Goal: Task Accomplishment & Management: Use online tool/utility

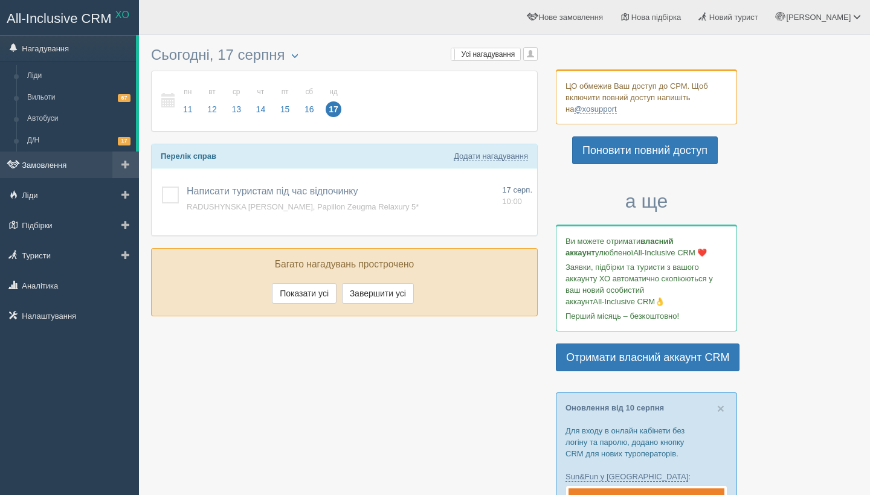
click at [81, 163] on link "Замовлення" at bounding box center [69, 165] width 139 height 27
click at [59, 155] on link "Замовлення" at bounding box center [69, 165] width 139 height 27
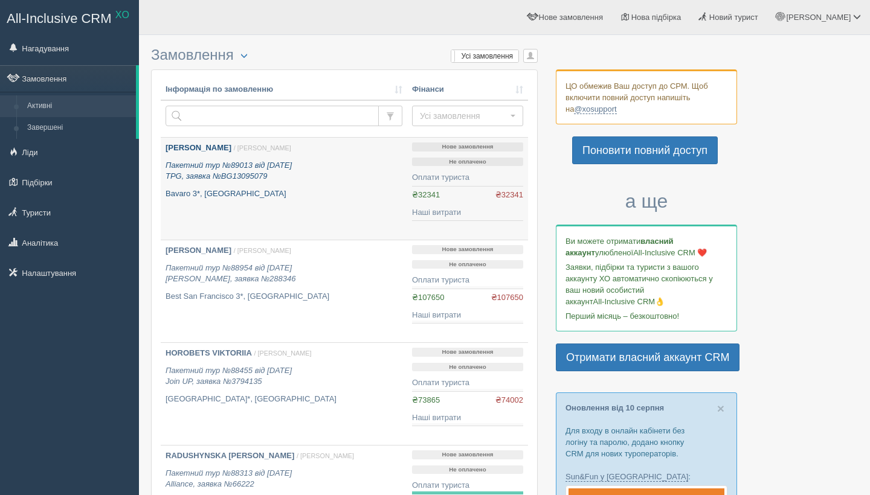
click at [294, 192] on p "Bavaro 3*, Болгарія" at bounding box center [284, 194] width 237 height 11
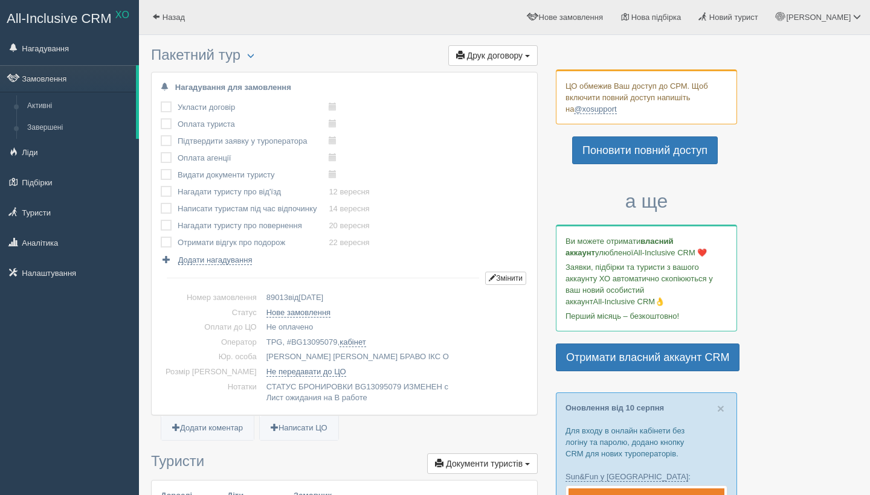
scroll to position [303, 0]
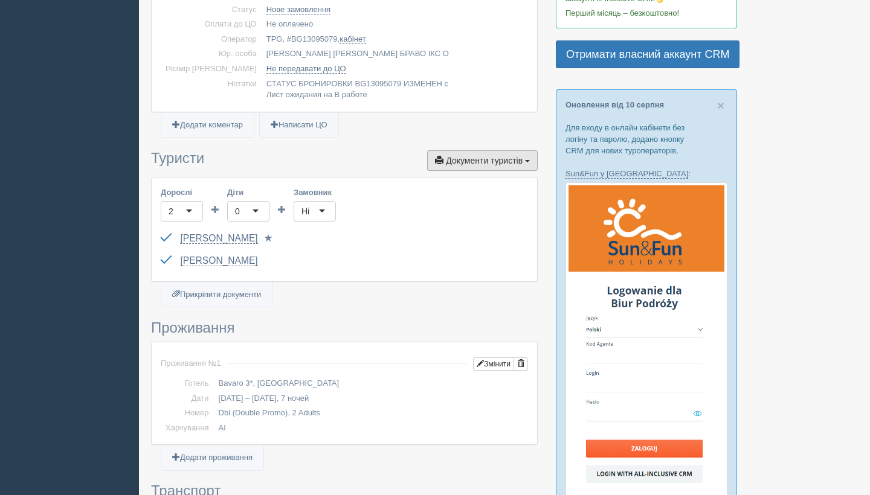
click at [472, 166] on span "Документи туристів" at bounding box center [484, 161] width 77 height 10
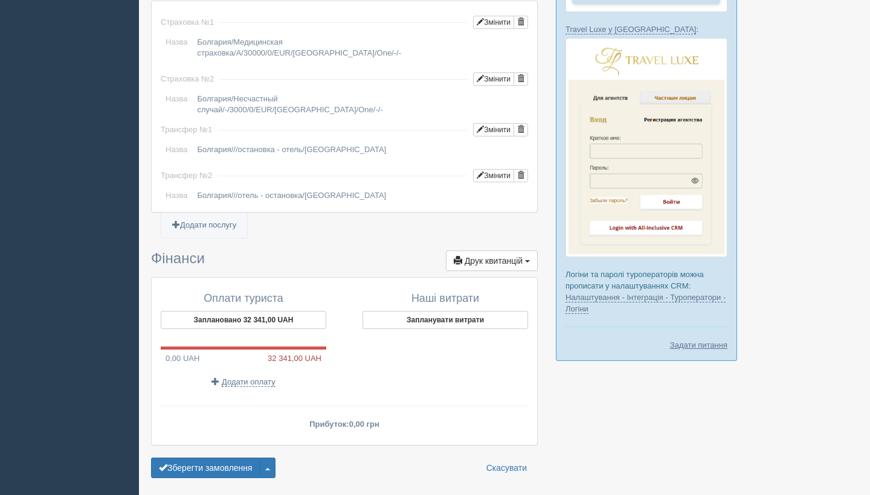
scroll to position [1079, 0]
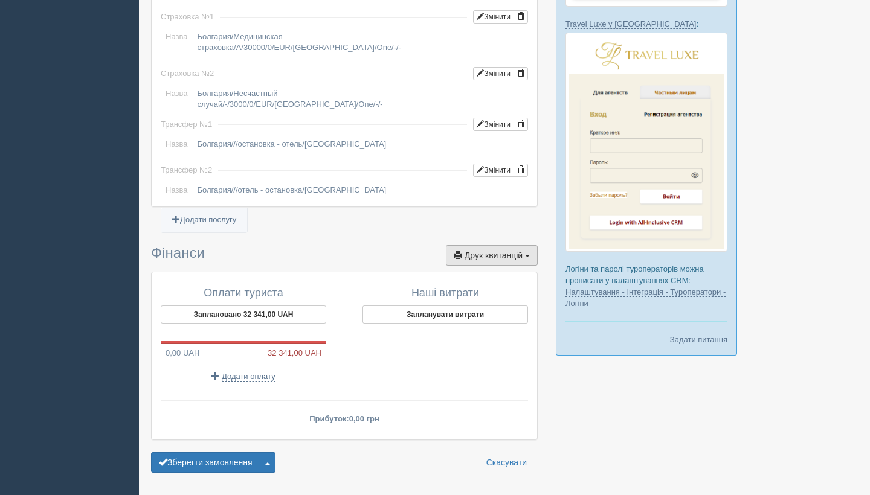
click at [474, 251] on span "Друк квитанцій" at bounding box center [494, 256] width 58 height 10
click at [367, 245] on h3 "Фінанси Друк квитанцій Друк + Новий рахунок-фактура Акт виконаних робіт Графік …" at bounding box center [344, 255] width 387 height 21
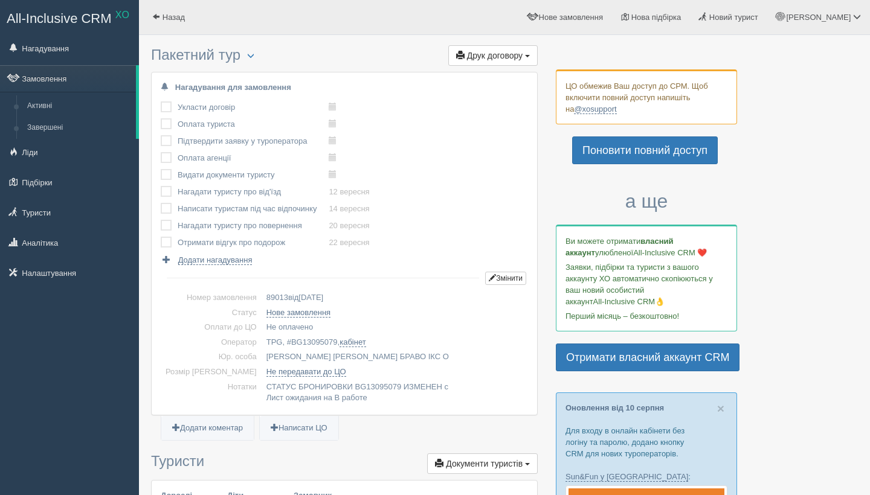
scroll to position [0, 0]
click at [502, 62] on button "Друк договору Друк" at bounding box center [492, 55] width 89 height 21
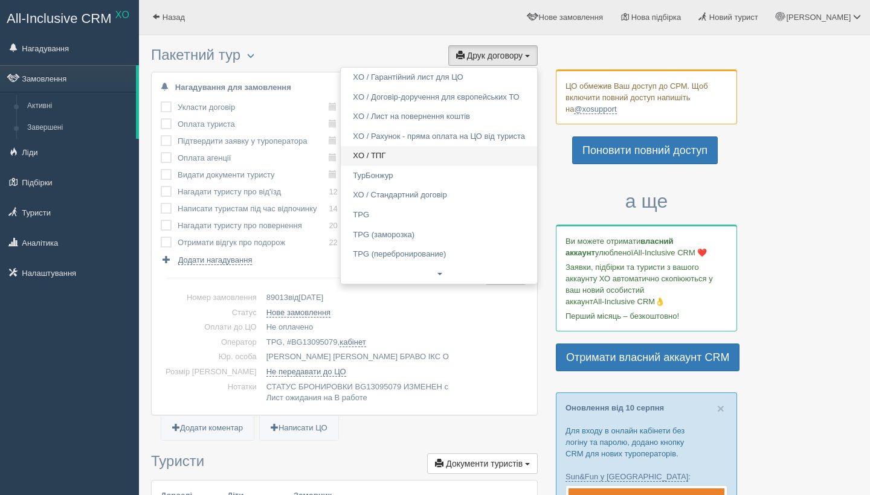
click at [383, 153] on link "XO / ТПГ" at bounding box center [439, 156] width 196 height 20
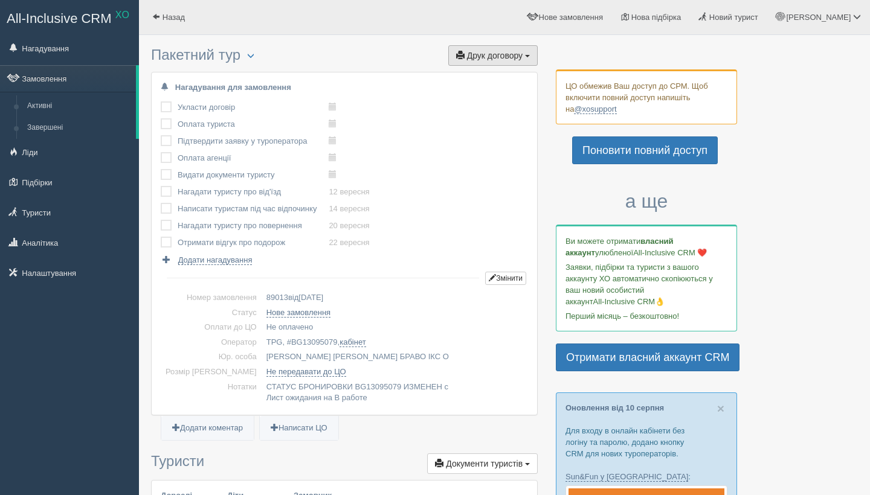
click at [479, 62] on button "Друк договору Друк" at bounding box center [492, 55] width 89 height 21
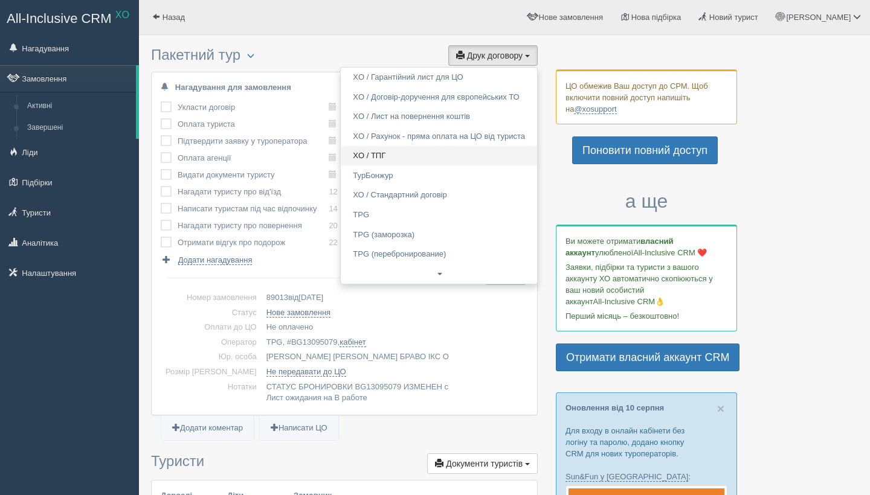
click at [372, 151] on link "XO / ТПГ" at bounding box center [439, 156] width 196 height 20
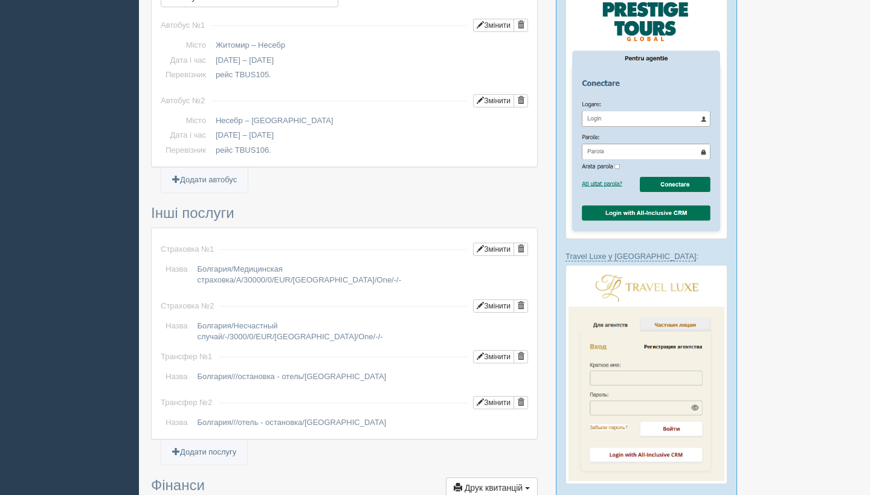
scroll to position [1034, 0]
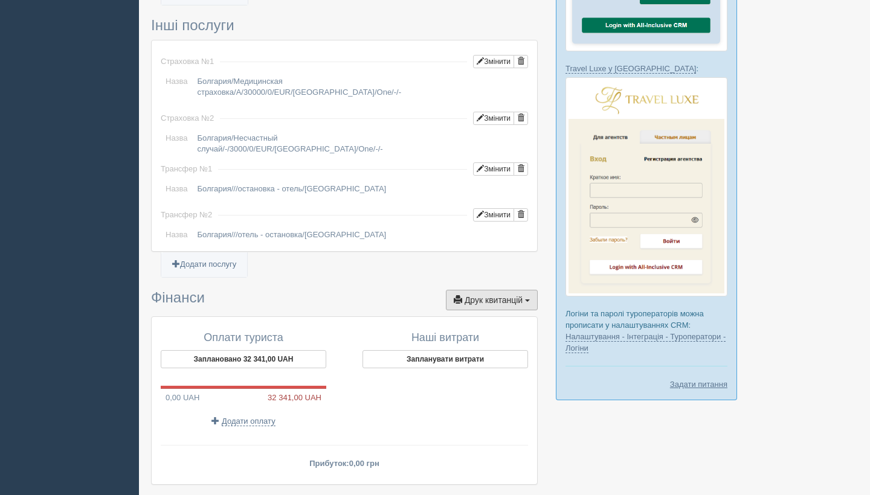
click at [488, 295] on span "Друк квитанцій" at bounding box center [494, 300] width 58 height 10
click at [294, 414] on div "Оплати туриста Заплановано 32 341,00 UAH 0,00 UAH 32 341,00 UAH Додати оплату" at bounding box center [250, 379] width 190 height 107
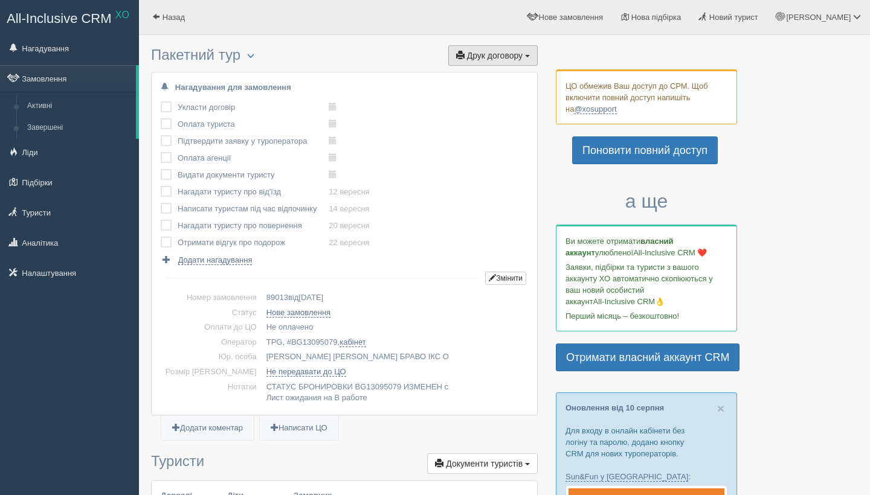
scroll to position [0, 0]
click at [493, 54] on span "Друк договору" at bounding box center [495, 56] width 56 height 10
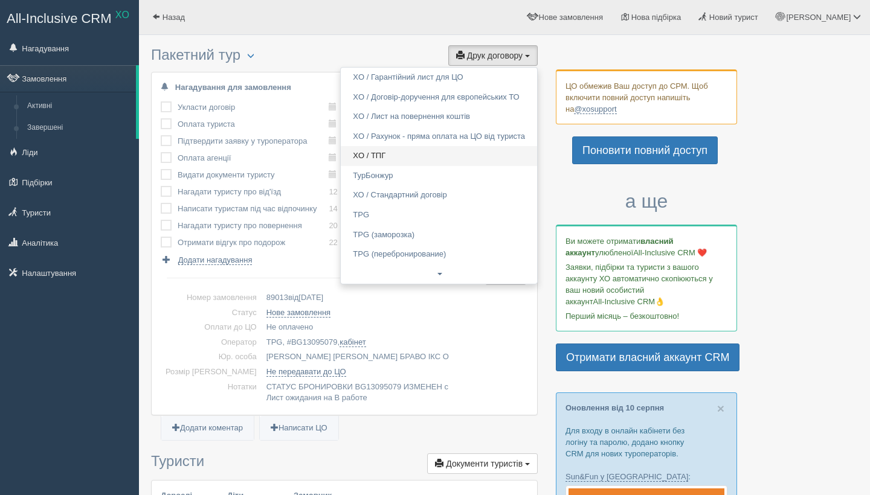
click at [391, 150] on link "XO / ТПГ" at bounding box center [439, 156] width 196 height 20
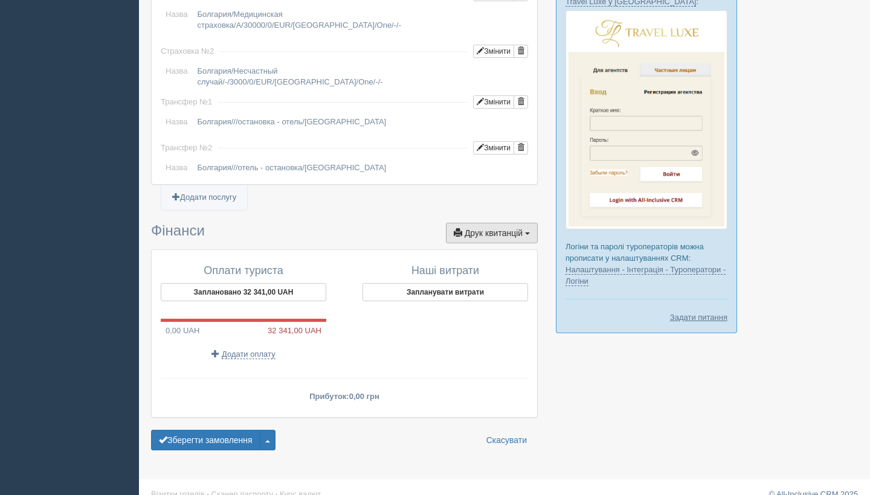
scroll to position [1101, 0]
click at [503, 224] on button "Друк квитанцій Друк" at bounding box center [492, 234] width 92 height 21
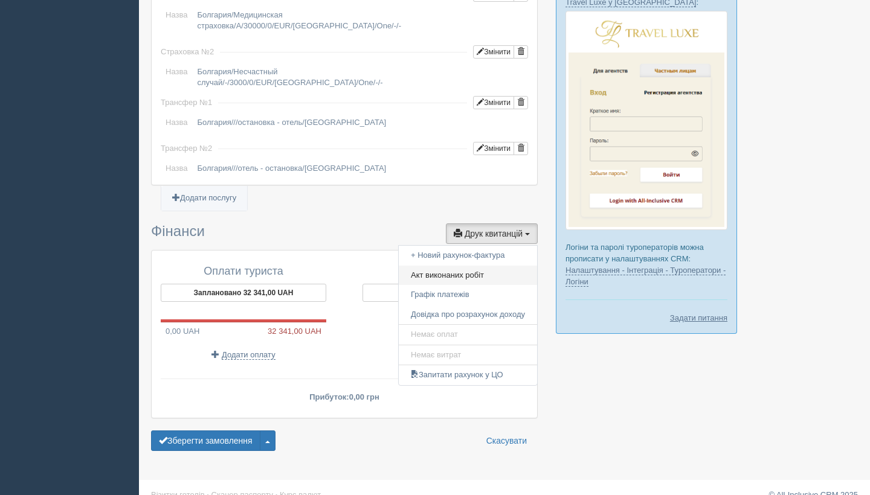
click at [468, 266] on link "Акт виконаних робіт" at bounding box center [468, 276] width 138 height 20
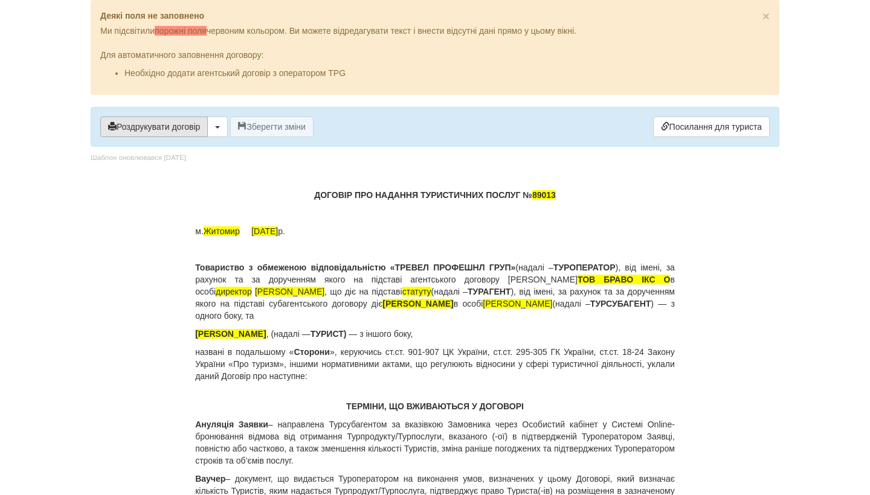
click at [181, 130] on button "Роздрукувати договір" at bounding box center [154, 127] width 108 height 21
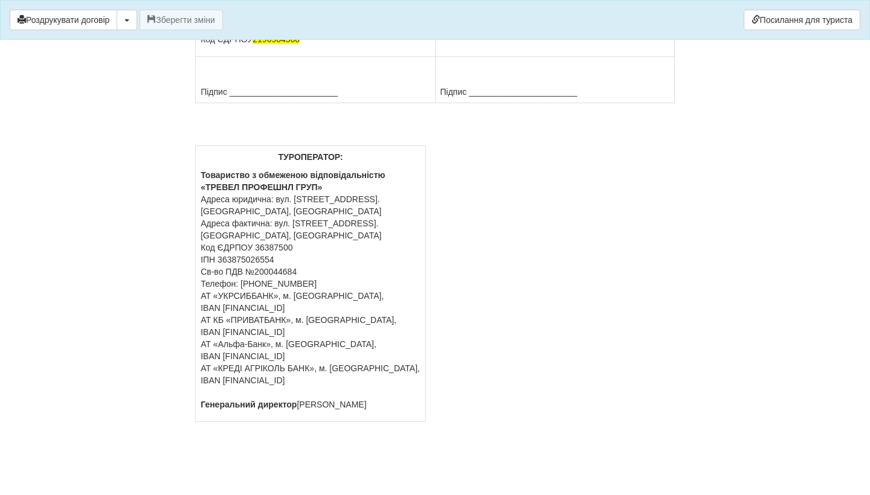
scroll to position [10707, 0]
click at [101, 19] on button "Роздрукувати договір" at bounding box center [64, 20] width 108 height 21
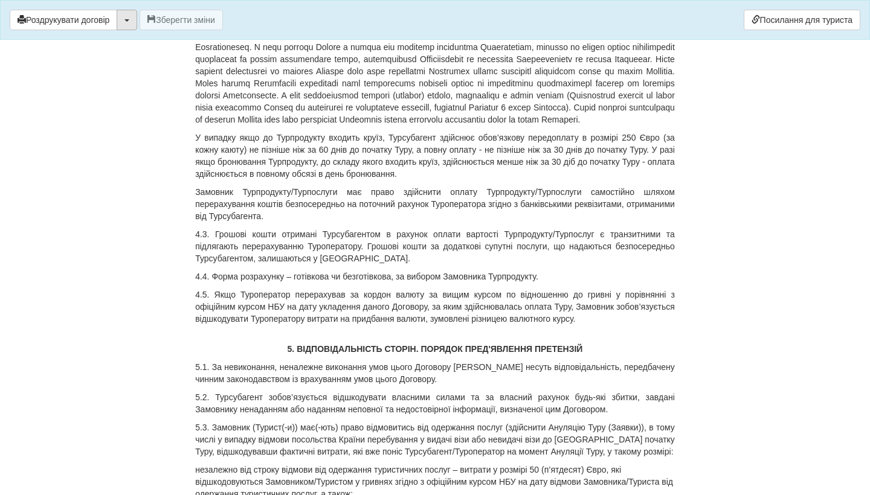
click at [137, 24] on button "button" at bounding box center [127, 20] width 21 height 21
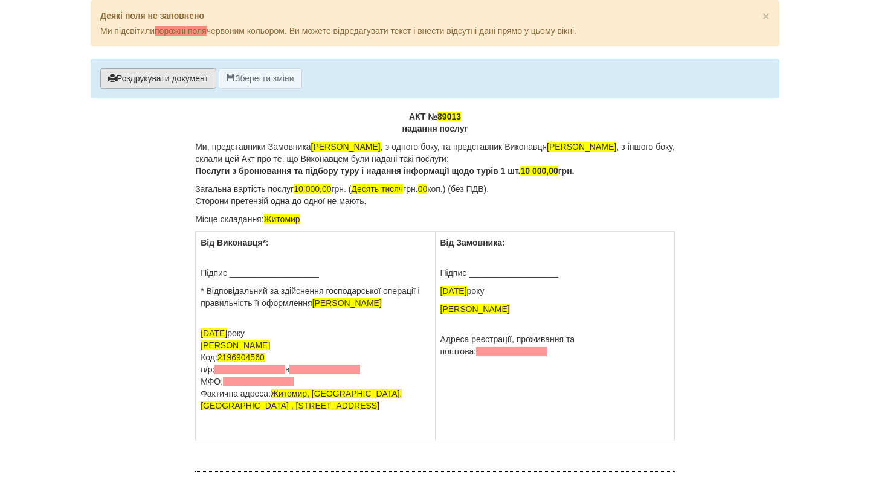
click at [169, 77] on button "Роздрукувати документ" at bounding box center [158, 78] width 116 height 21
